Goal: Check status: Check status

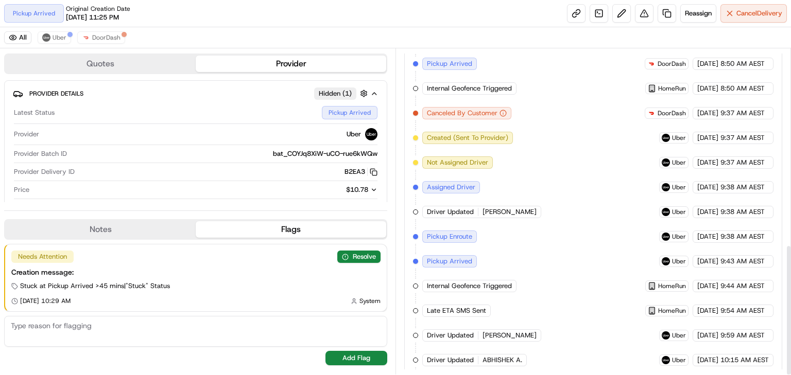
scroll to position [486, 0]
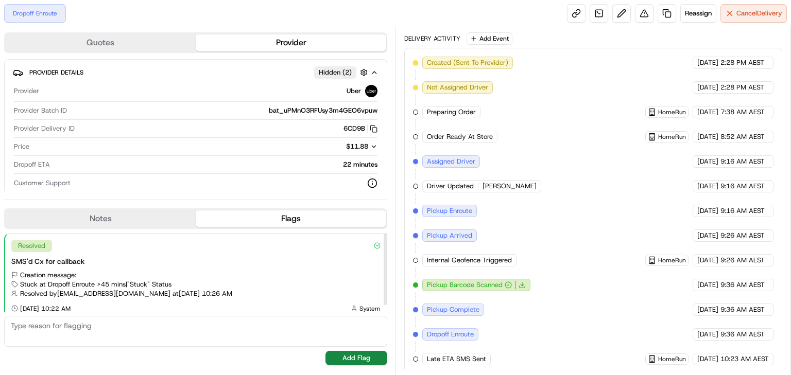
scroll to position [7, 0]
